Goal: Find specific page/section: Find specific page/section

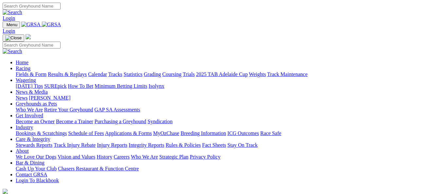
drag, startPoint x: 0, startPoint y: 0, endPoint x: 111, endPoint y: 25, distance: 113.4
click at [30, 65] on link "Racing" at bounding box center [23, 68] width 15 height 6
click at [61, 26] on img at bounding box center [51, 25] width 19 height 6
click at [30, 65] on link "Racing" at bounding box center [23, 68] width 15 height 6
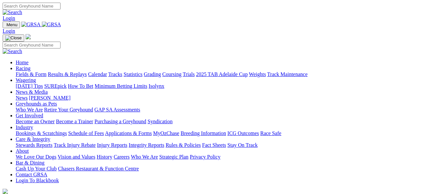
click at [107, 71] on link "Calendar" at bounding box center [97, 74] width 19 height 6
